Goal: Task Accomplishment & Management: Complete application form

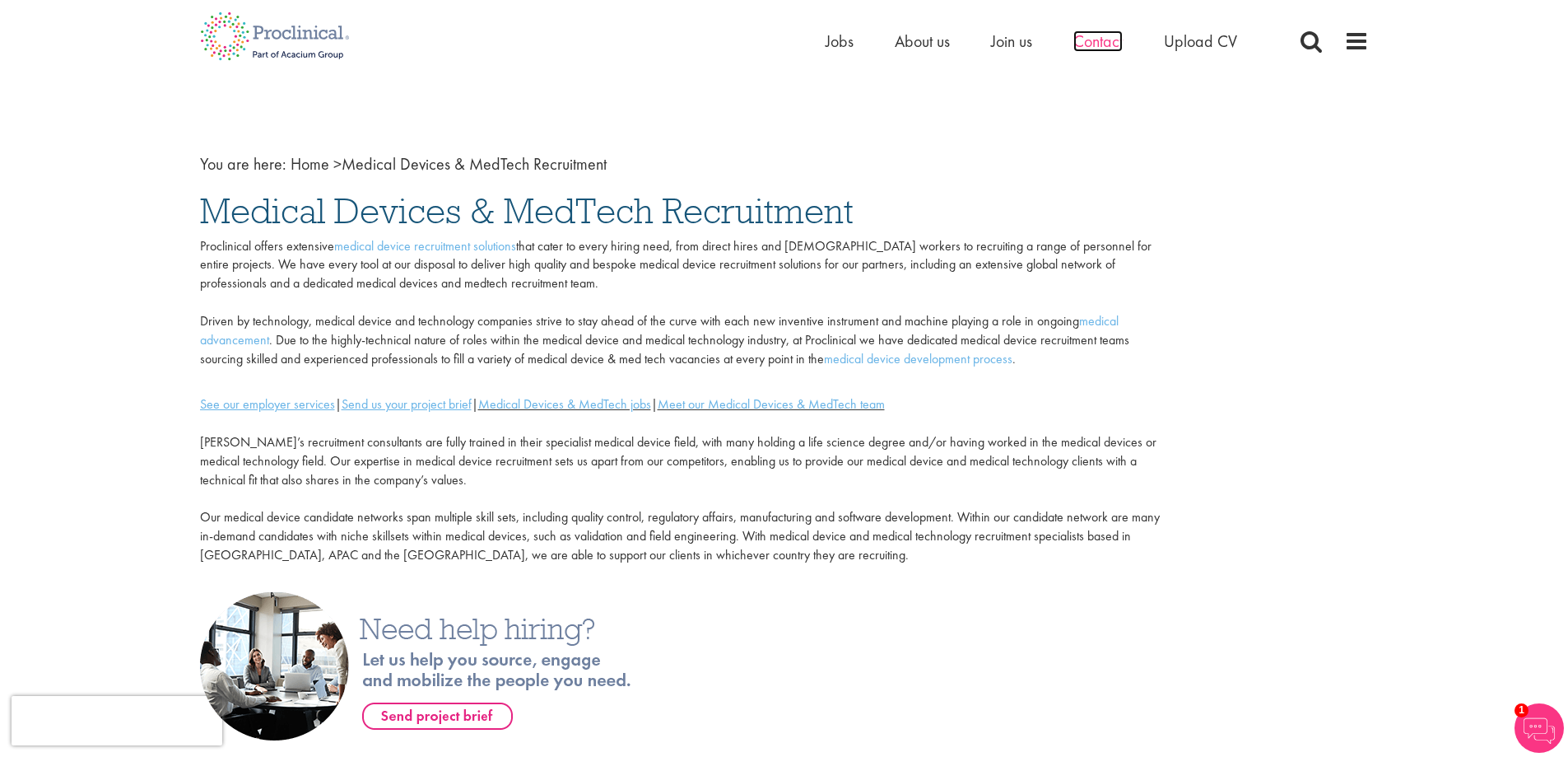
click at [1077, 37] on span "Contact" at bounding box center [1098, 41] width 50 height 22
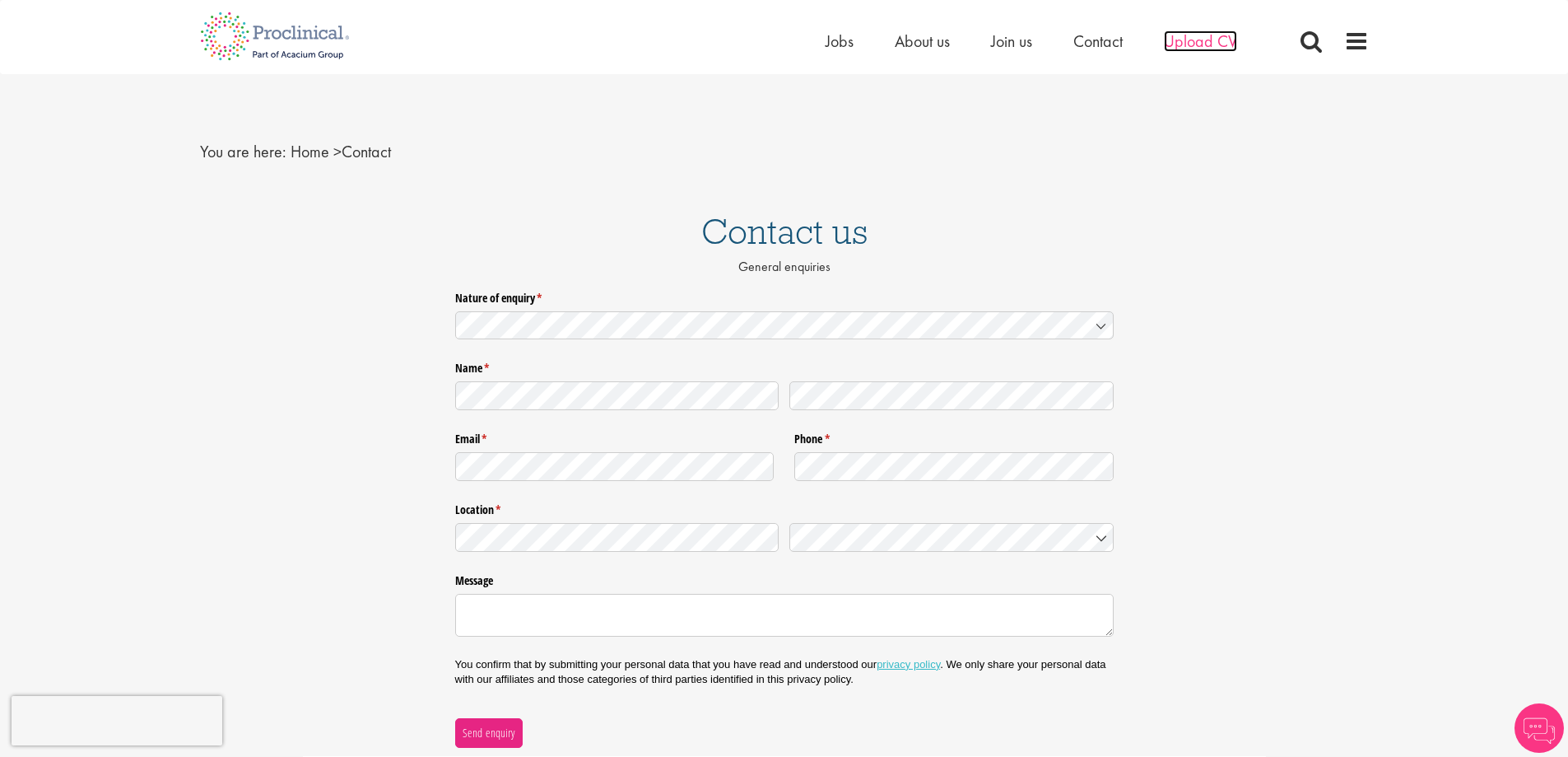
click at [1208, 44] on span "Upload CV" at bounding box center [1200, 41] width 73 height 22
